Goal: Information Seeking & Learning: Find specific fact

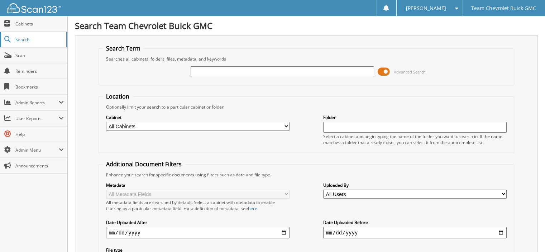
click at [24, 42] on span "Search" at bounding box center [38, 40] width 47 height 6
type input "v"
type input "centerpoint"
click at [207, 70] on input "centerpoint" at bounding box center [281, 71] width 183 height 11
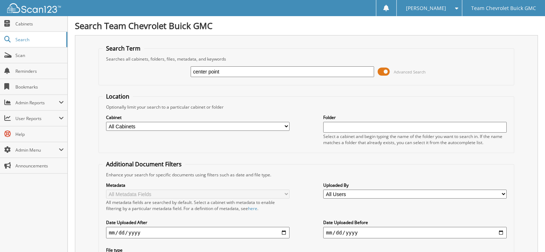
type input "center point"
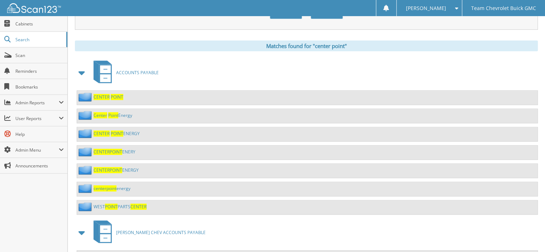
scroll to position [286, 0]
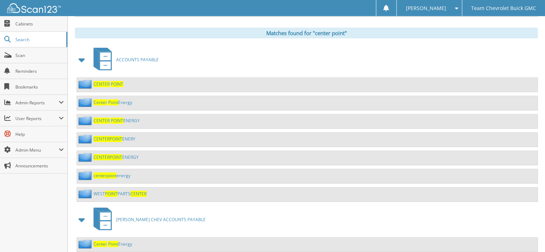
click at [107, 81] on span "CENTER" at bounding box center [101, 84] width 16 height 6
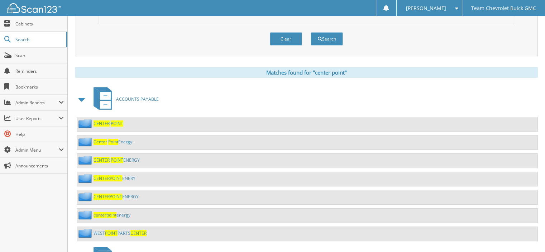
scroll to position [239, 0]
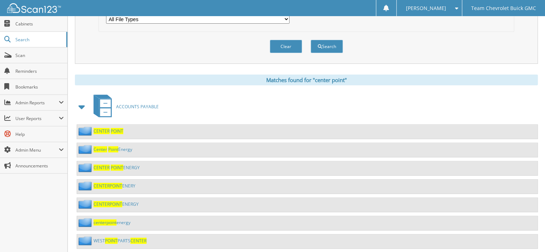
click at [129, 146] on link "Center Point Energy" at bounding box center [112, 149] width 39 height 6
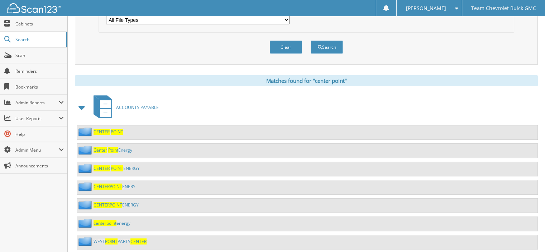
scroll to position [251, 0]
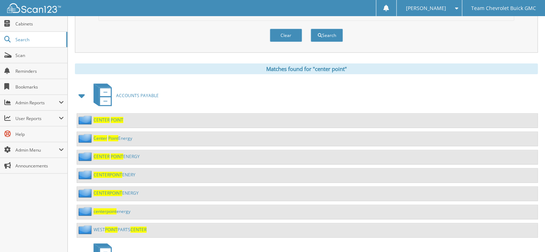
click at [108, 153] on span "CENTER" at bounding box center [101, 156] width 16 height 6
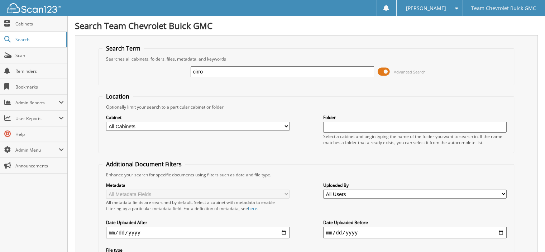
type input "cirro"
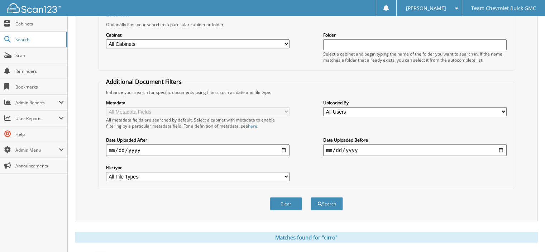
scroll to position [159, 0]
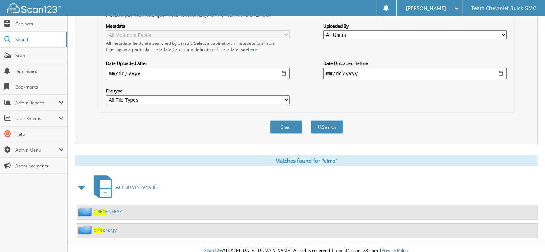
click at [109, 208] on link "CIRRO ENERGY" at bounding box center [107, 211] width 29 height 6
